Goal: Communication & Community: Participate in discussion

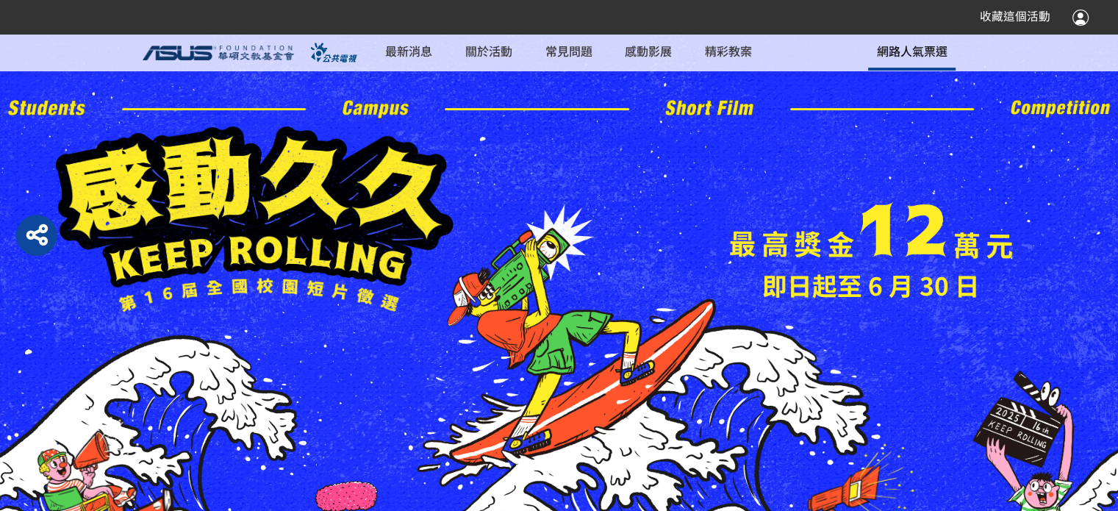
click at [917, 58] on span "網路人氣票選" at bounding box center [911, 51] width 71 height 18
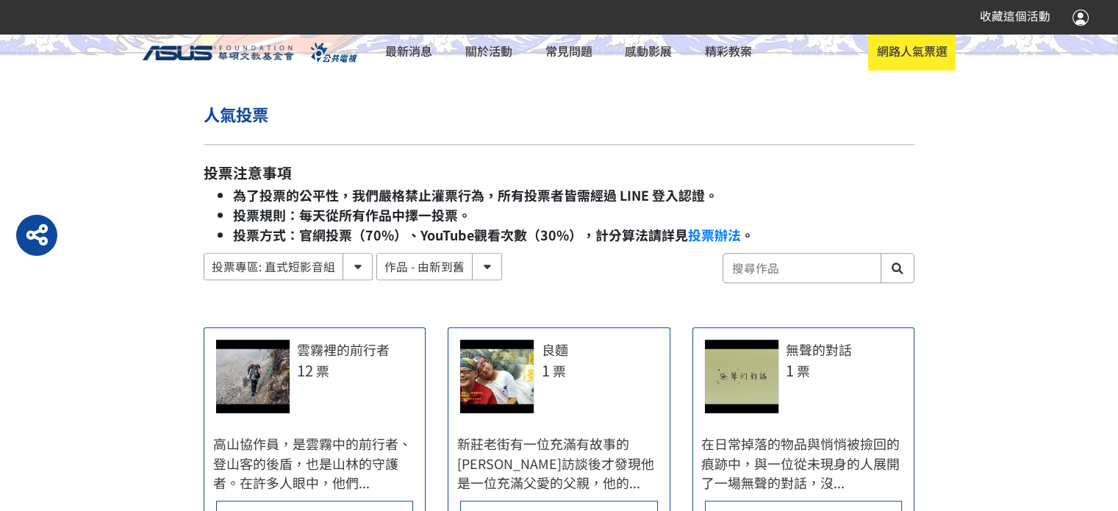
scroll to position [665, 0]
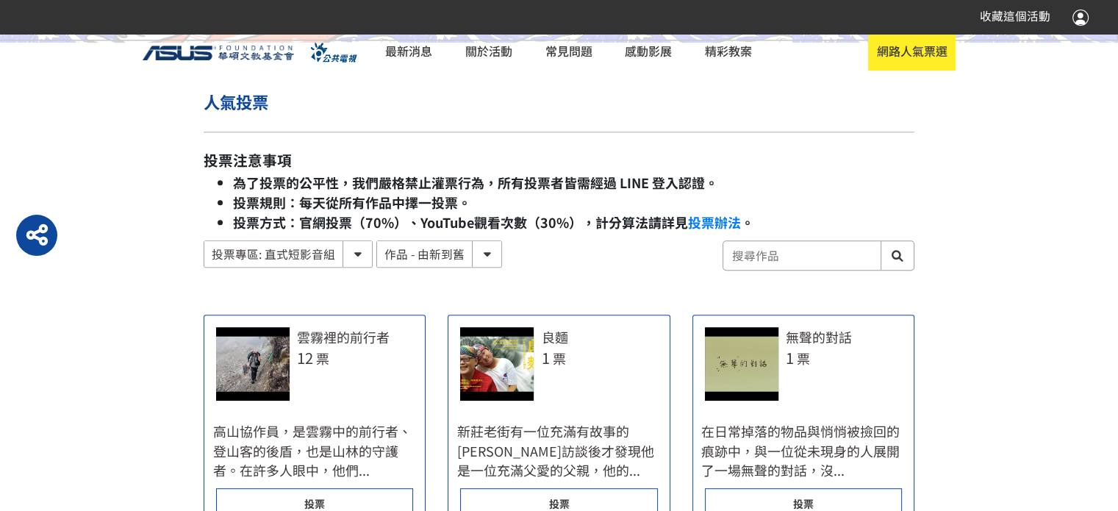
click at [1108, 255] on main "人氣投票 投票注意事項 為了投票的公平性，我們嚴格禁止灌票行為，所有投票者皆需經過 LINE 登入認證。 投票規則：每天從所有作品中擇一投票。 投票方式：官網…" at bounding box center [559, 210] width 1118 height 1601
drag, startPoint x: 296, startPoint y: 205, endPoint x: 481, endPoint y: 208, distance: 184.5
click at [481, 208] on li "投票規則：每天從所有作品中擇一投票。" at bounding box center [573, 203] width 681 height 20
click at [408, 209] on strong "投票規則：每天從所有作品中擇一投票。" at bounding box center [352, 202] width 238 height 19
click at [410, 207] on strong "投票規則：每天從所有作品中擇一投票。" at bounding box center [352, 202] width 238 height 19
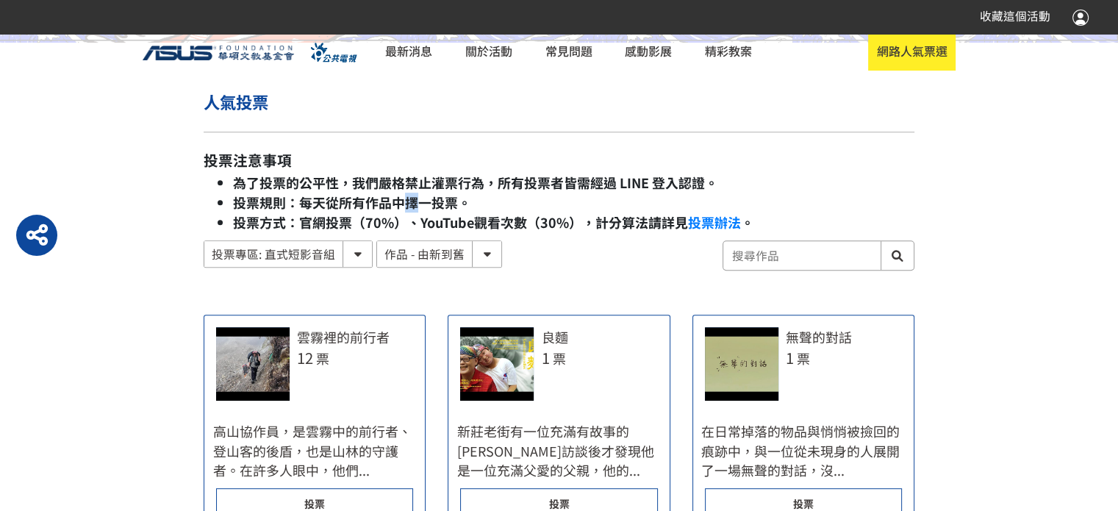
click at [410, 207] on strong "投票規則：每天從所有作品中擇一投票。" at bounding box center [352, 202] width 238 height 19
click at [411, 207] on strong "投票規則：每天從所有作品中擇一投票。" at bounding box center [352, 202] width 238 height 19
click at [937, 107] on main "人氣投票 投票注意事項 為了投票的公平性，我們嚴格禁止灌票行為，所有投票者皆需經過 LINE 登入認證。 投票規則：每天從所有作品中擇一投票。 投票方式：官網…" at bounding box center [559, 210] width 1118 height 1601
drag, startPoint x: 296, startPoint y: 200, endPoint x: 461, endPoint y: 193, distance: 164.8
click at [461, 193] on strong "投票規則：每天從所有作品中擇一投票。" at bounding box center [352, 202] width 238 height 19
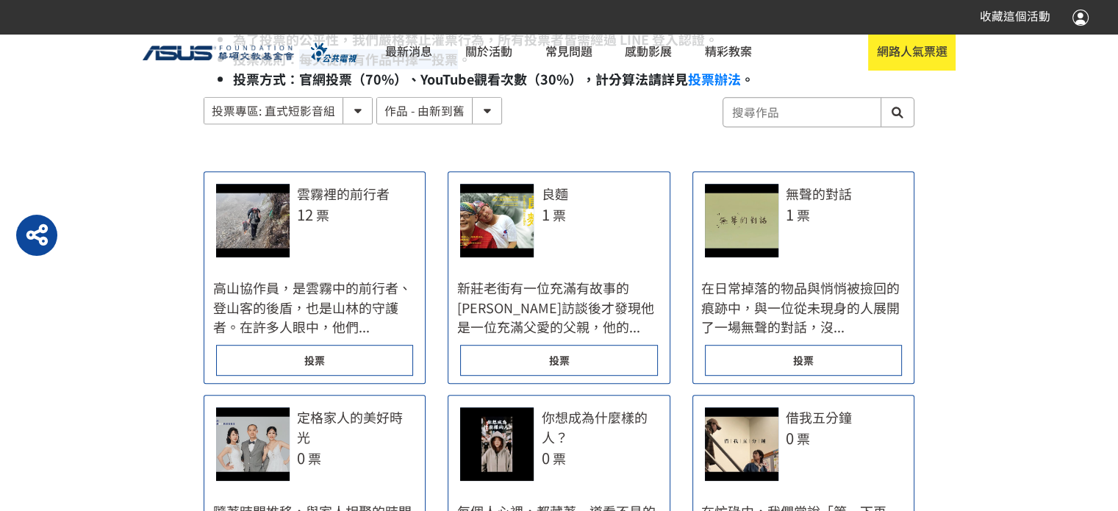
scroll to position [819, 0]
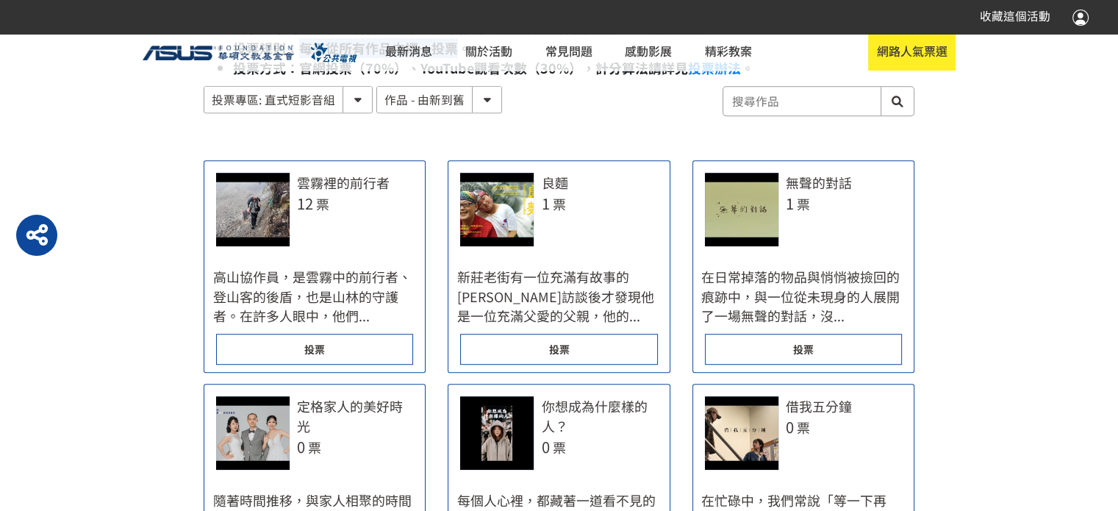
click at [369, 347] on div "投票" at bounding box center [314, 349] width 197 height 31
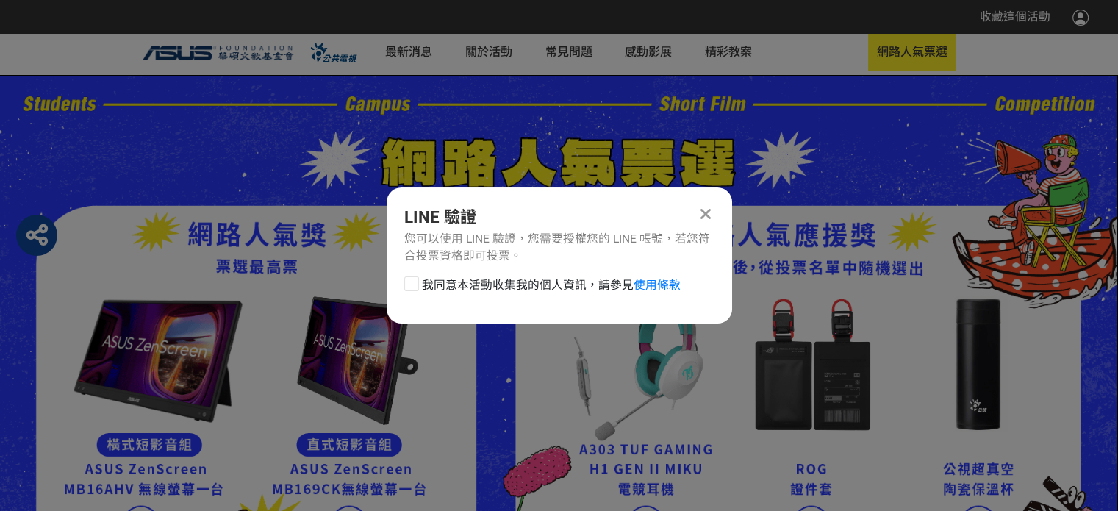
click at [411, 290] on div at bounding box center [411, 283] width 15 height 15
checkbox input "true"
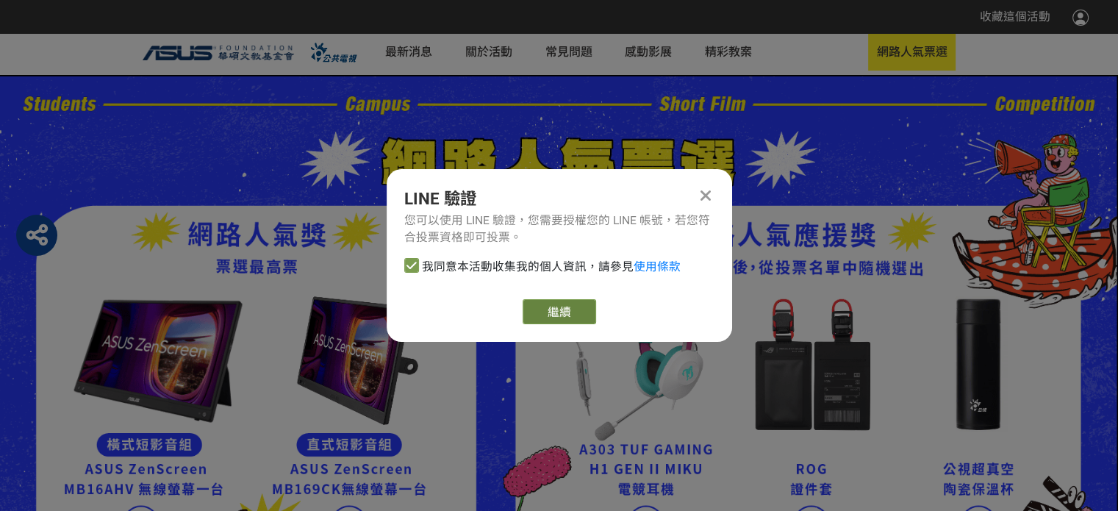
click at [548, 312] on link "繼續" at bounding box center [559, 311] width 73 height 25
click at [570, 315] on link "繼續" at bounding box center [559, 311] width 73 height 25
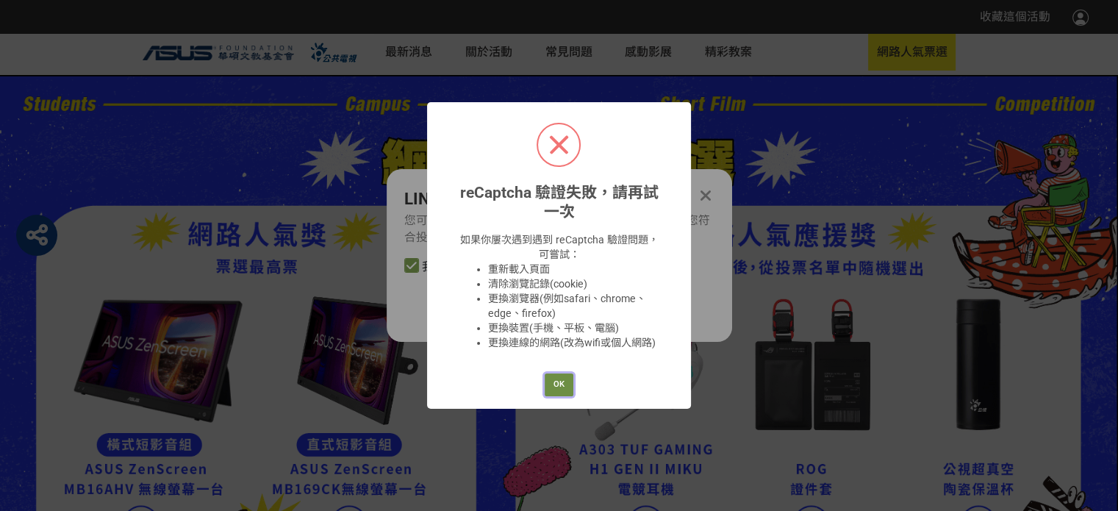
click at [561, 392] on button "OK" at bounding box center [559, 384] width 29 height 23
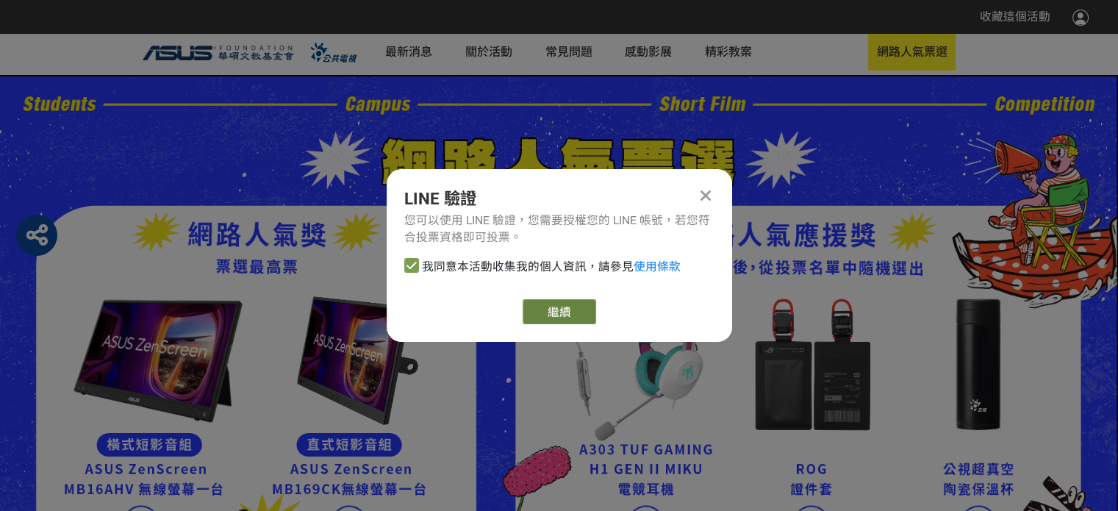
click at [570, 314] on link "繼續" at bounding box center [559, 311] width 73 height 25
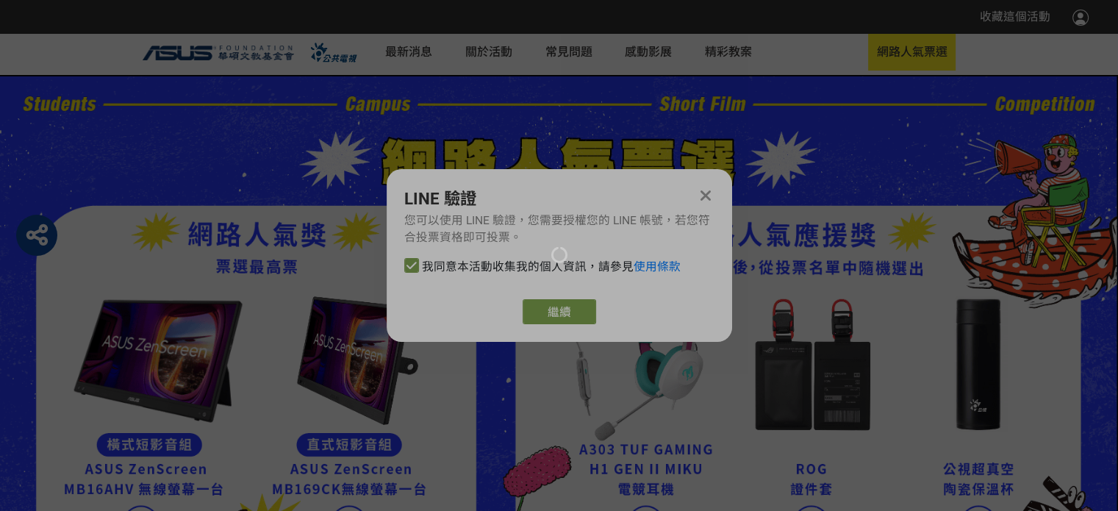
click at [619, 443] on div at bounding box center [559, 255] width 1118 height 511
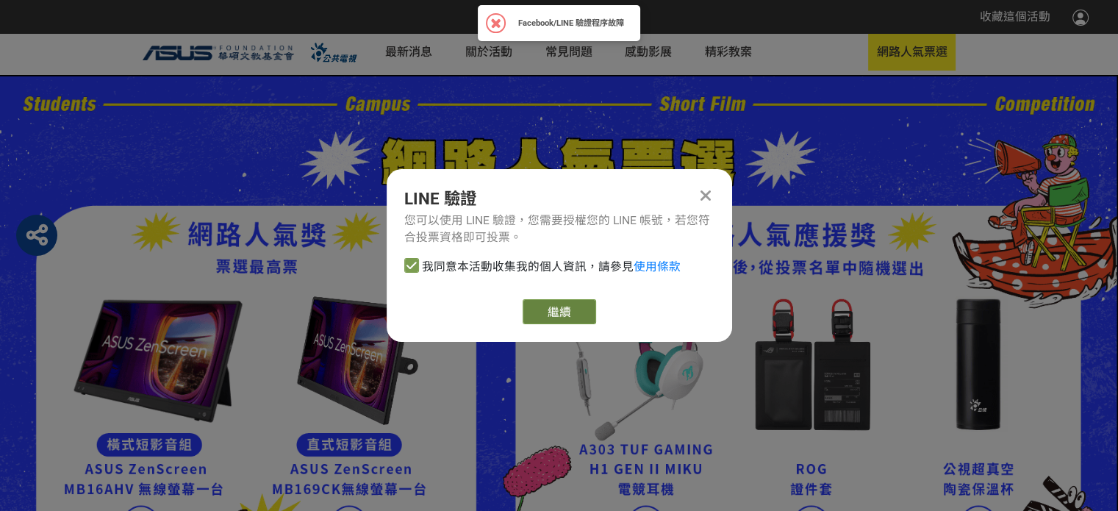
click at [567, 315] on link "繼續" at bounding box center [559, 311] width 73 height 25
